Goal: Information Seeking & Learning: Learn about a topic

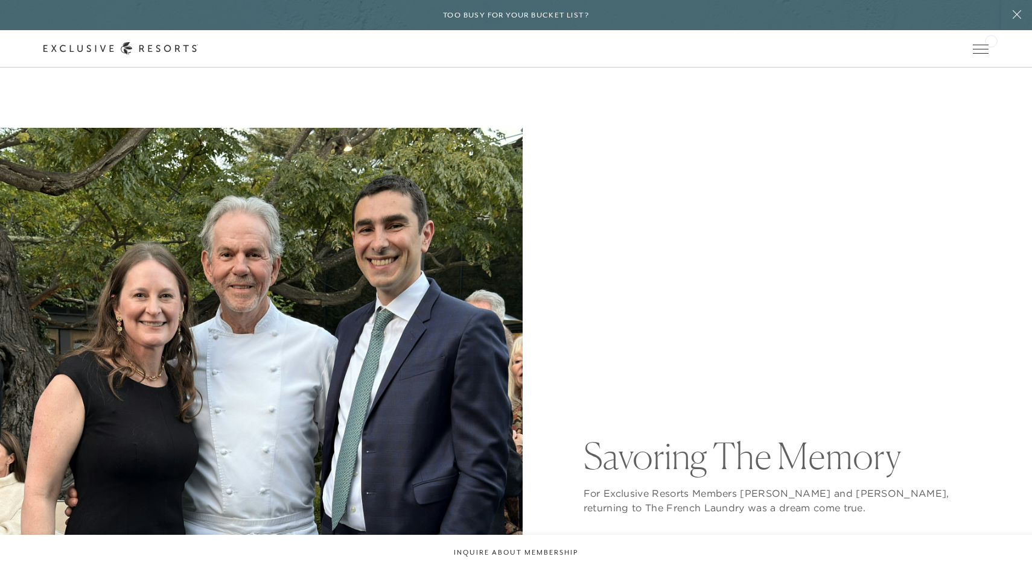
click at [991, 40] on div "Schedule a Meeting Get Started Visit home page Member Login Schedule a Meeting …" at bounding box center [516, 48] width 1032 height 37
click at [0, 0] on icon at bounding box center [0, 0] width 0 height 0
click at [977, 54] on div "Schedule a Meeting Get Started Visit home page Member Login Schedule a Meeting …" at bounding box center [515, 48] width 945 height 13
click at [0, 0] on div "Member Login" at bounding box center [0, 0] width 0 height 0
click at [0, 0] on icon at bounding box center [0, 0] width 0 height 0
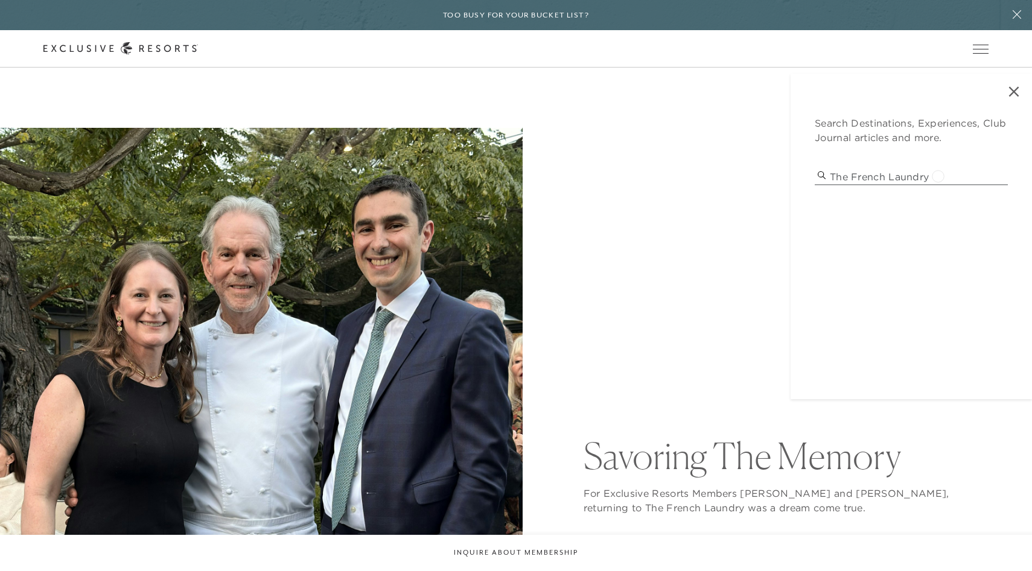
drag, startPoint x: 938, startPoint y: 175, endPoint x: 809, endPoint y: 148, distance: 131.3
click at [809, 148] on div "Search Destinations, Experiences, Club Journal articles and more. the french la…" at bounding box center [910, 237] width 241 height 326
type input "rosewood"
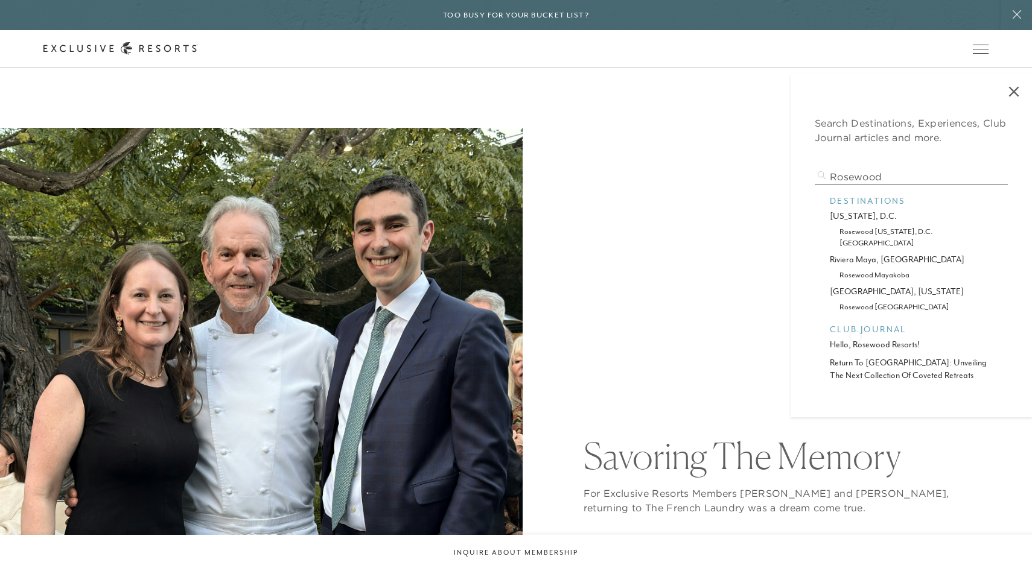
click at [855, 338] on p "hello, rosewood resorts!" at bounding box center [911, 344] width 163 height 13
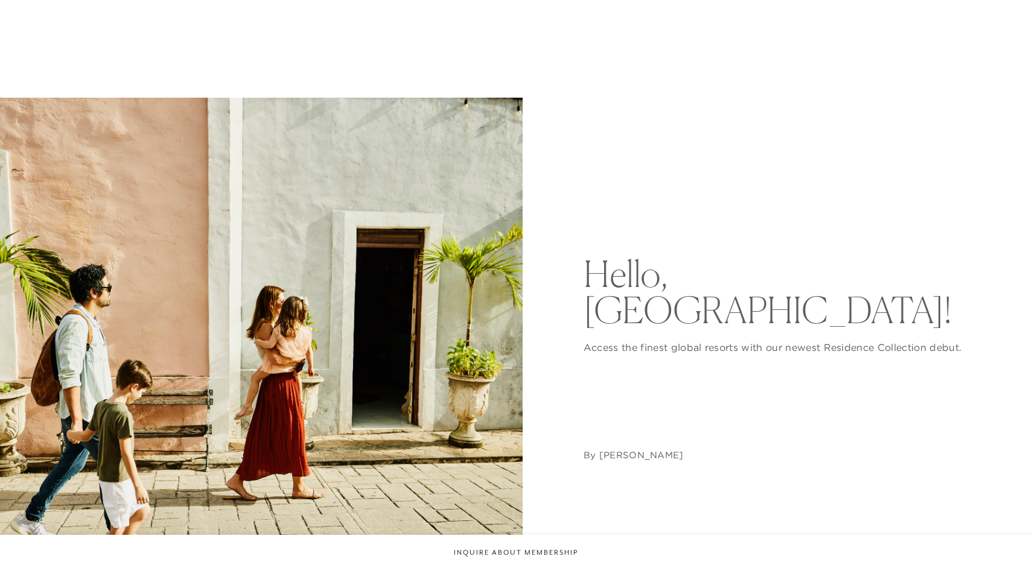
scroll to position [179, 0]
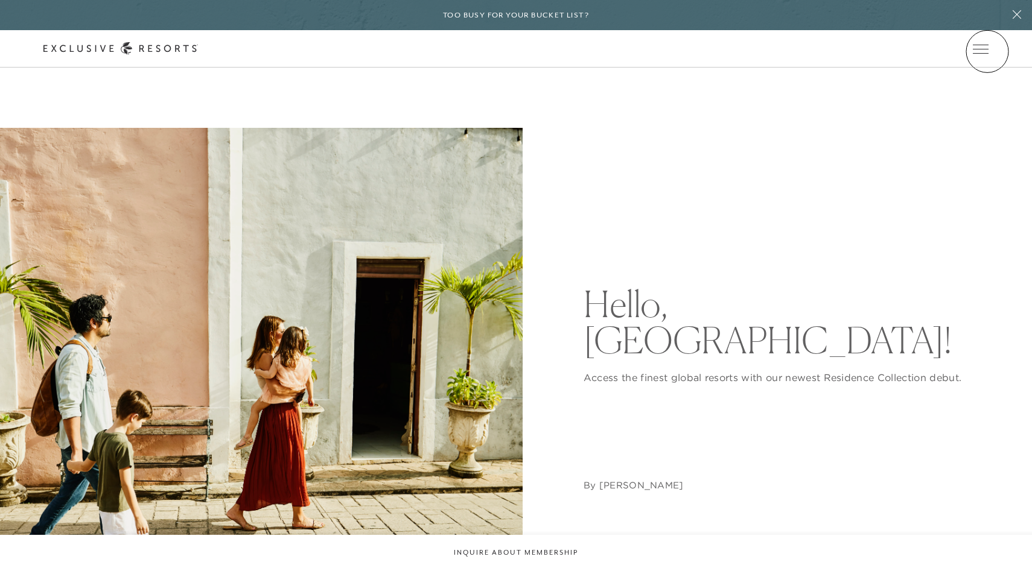
click at [0, 0] on icon at bounding box center [0, 0] width 0 height 0
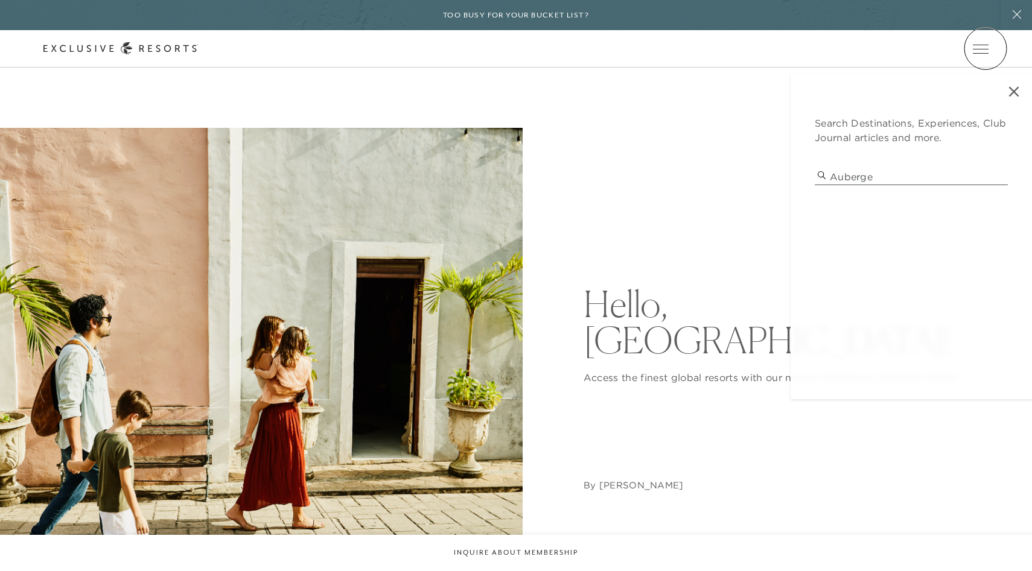
type input "auberge"
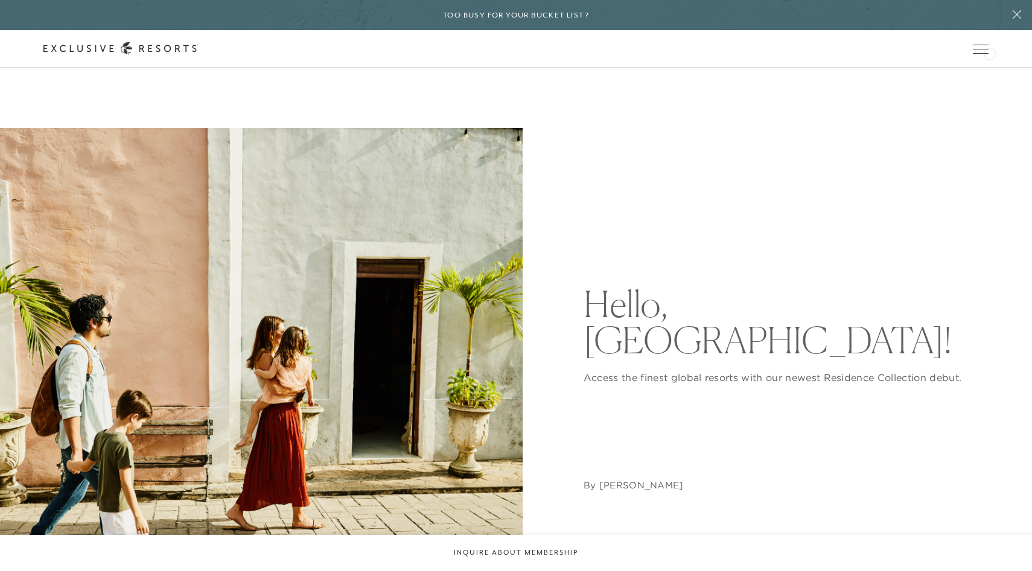
click at [989, 52] on div "Schedule a Meeting Get Started Visit home page Member Login Schedule a Meeting …" at bounding box center [516, 48] width 1032 height 37
click at [0, 0] on link at bounding box center [0, 0] width 0 height 0
click at [0, 0] on link "Experience Collection" at bounding box center [0, 0] width 0 height 0
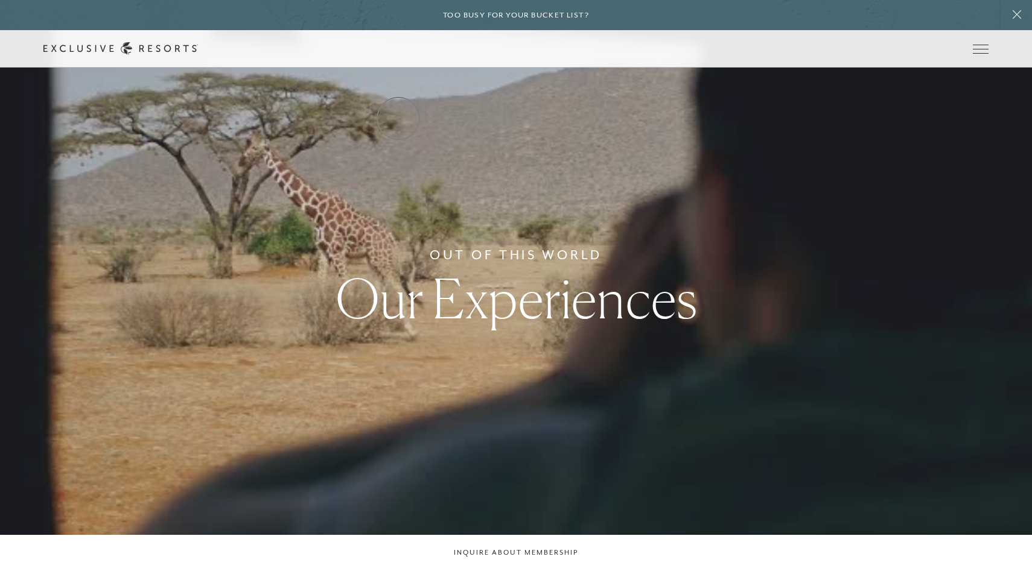
click at [0, 0] on link "Residence Collection" at bounding box center [0, 0] width 0 height 0
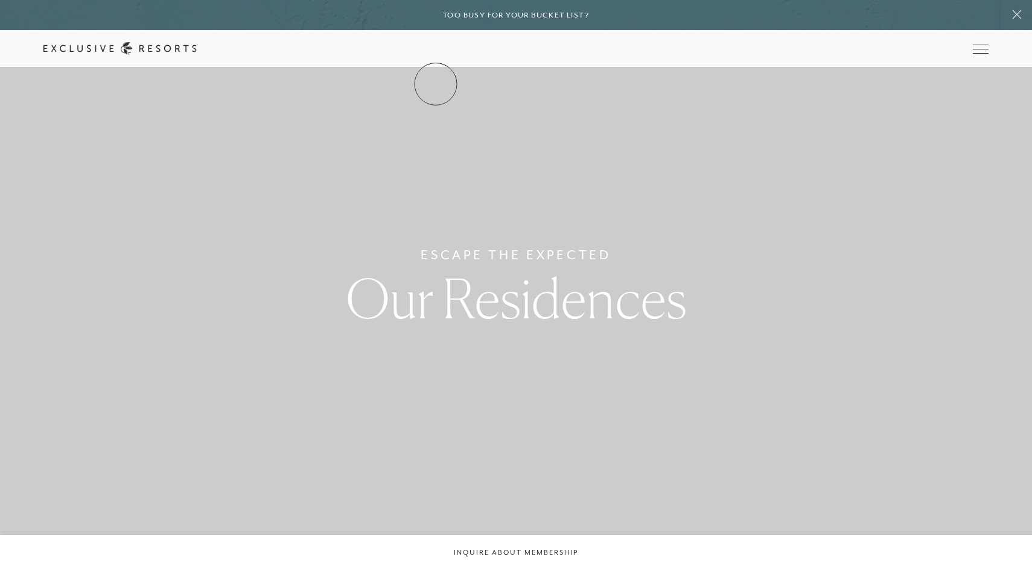
click at [0, 0] on link "The Collection" at bounding box center [0, 0] width 0 height 0
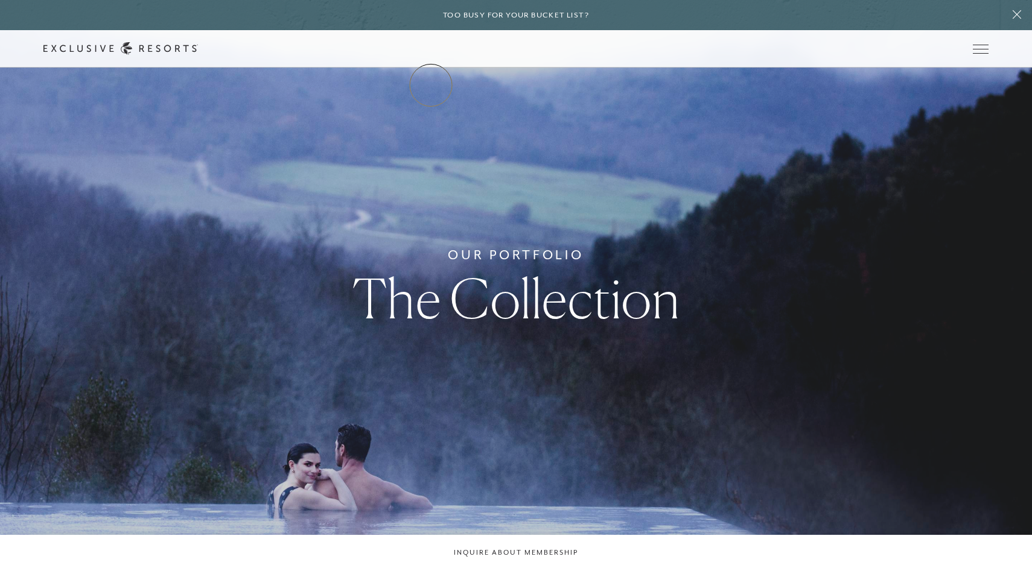
click at [0, 0] on link "The Collection" at bounding box center [0, 0] width 0 height 0
